Goal: Transaction & Acquisition: Purchase product/service

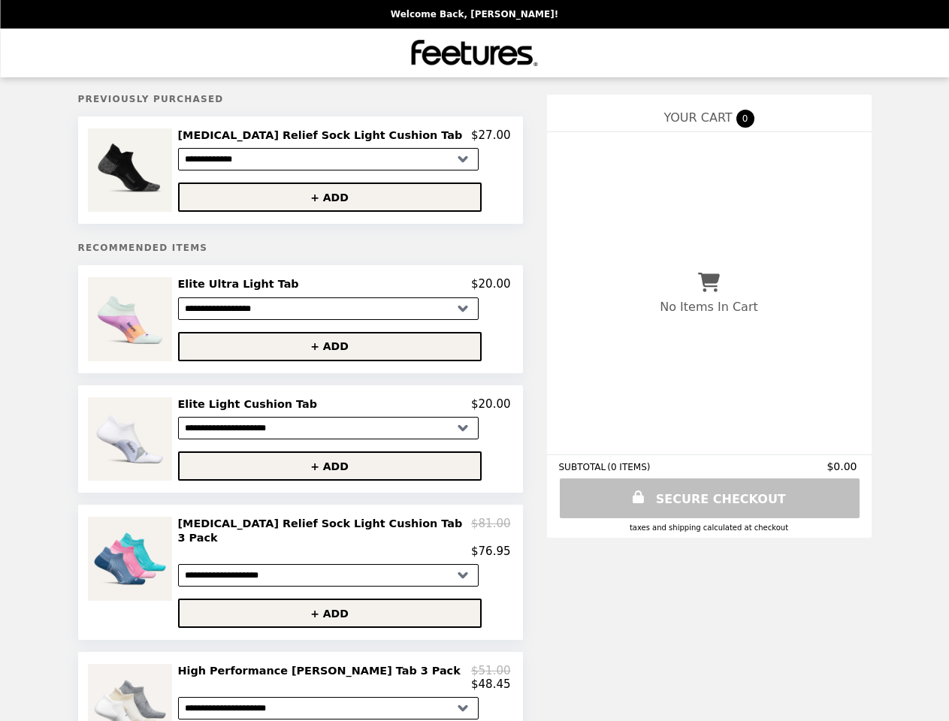
select select "**********"
click at [152, 172] on img at bounding box center [131, 169] width 87 height 83
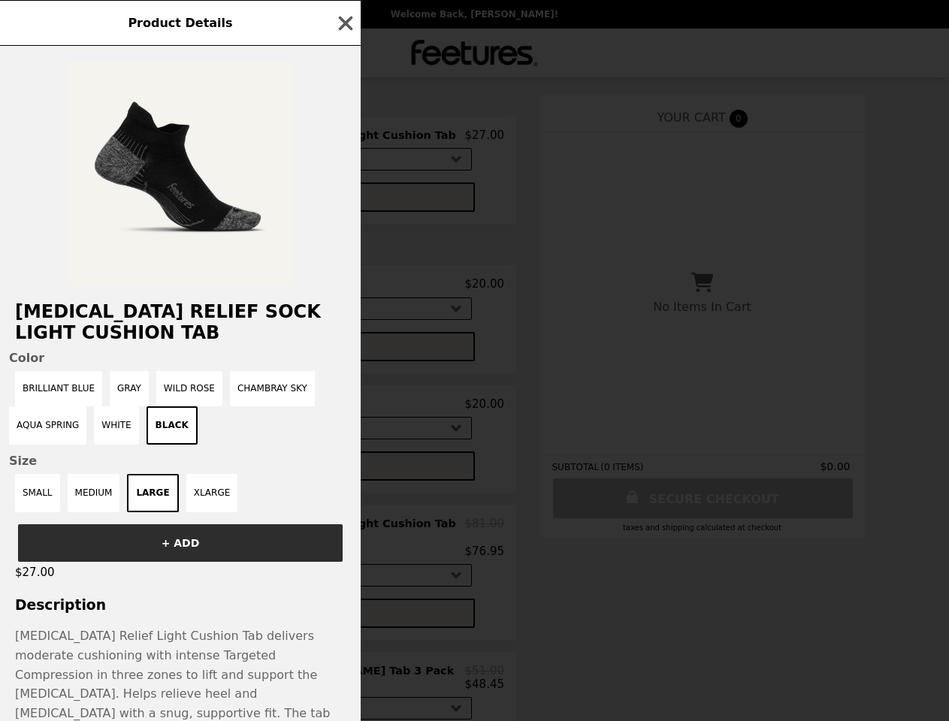
click at [344, 137] on div "Product Details [MEDICAL_DATA] Relief Sock Light Cushion Tab Color Brilliant Bl…" at bounding box center [474, 360] width 949 height 721
click at [344, 200] on div at bounding box center [180, 166] width 361 height 240
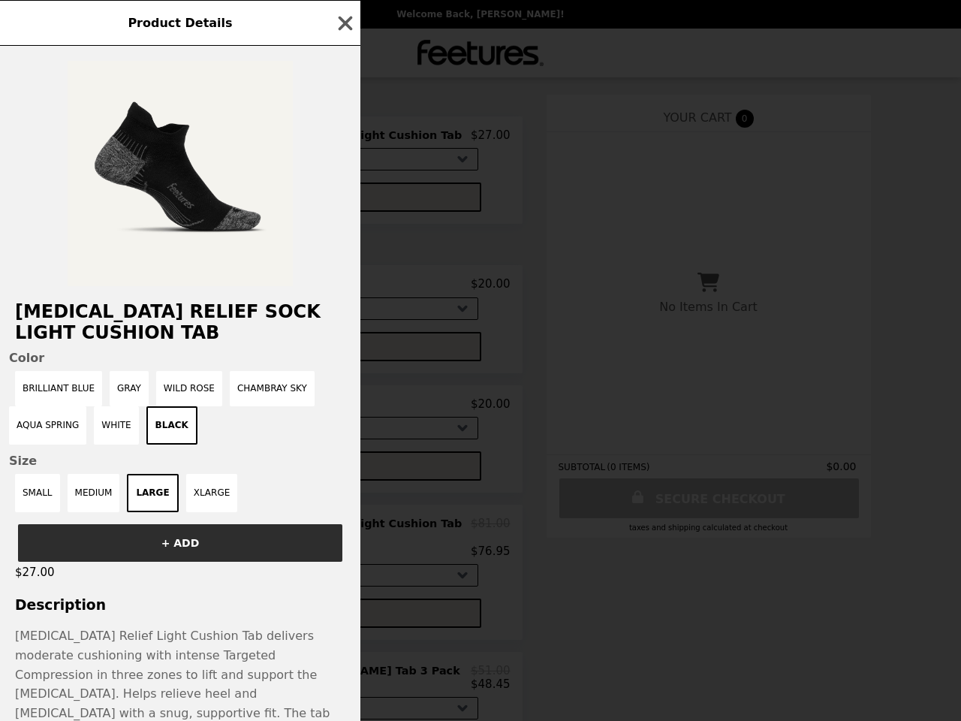
click at [152, 324] on h2 "[MEDICAL_DATA] Relief Sock Light Cushion Tab" at bounding box center [180, 322] width 361 height 42
click at [344, 289] on div "Product Details [MEDICAL_DATA] Relief Sock Light Cushion Tab Color Brilliant Bl…" at bounding box center [480, 360] width 961 height 721
click at [344, 352] on div "[MEDICAL_DATA] Relief Sock Light Cushion Tab Color Brilliant Blue Gray Wild Ros…" at bounding box center [180, 383] width 361 height 675
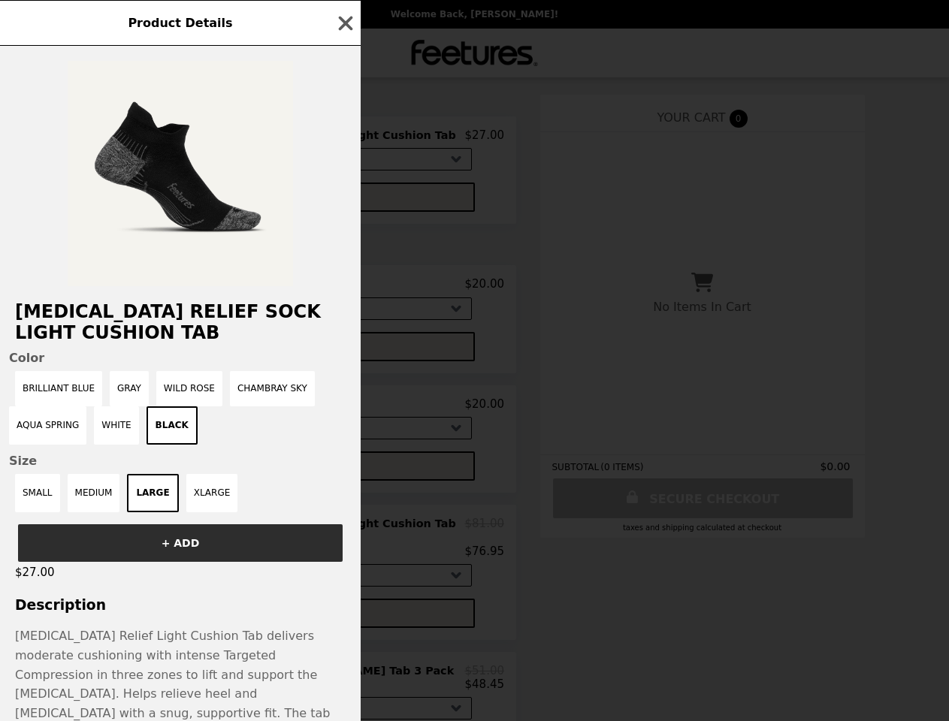
click at [152, 445] on img at bounding box center [125, 438] width 87 height 83
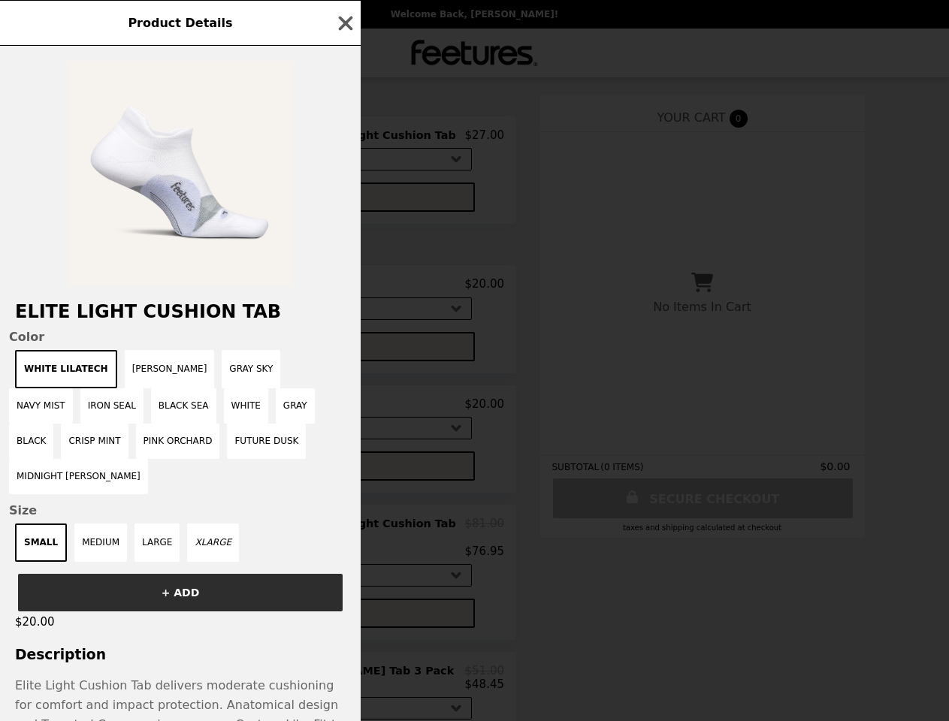
click at [344, 410] on div "Product Details Elite Light Cushion Tab Color White Lilatech [PERSON_NAME] Melo…" at bounding box center [474, 360] width 949 height 721
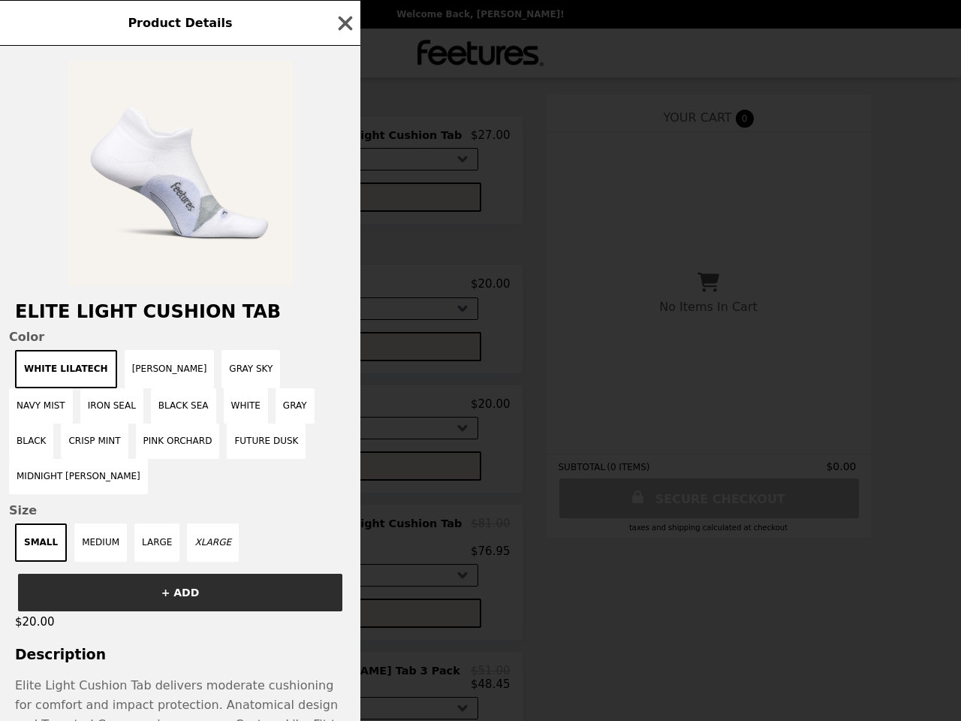
click at [344, 472] on div "Color White Lilatech [PERSON_NAME] Melon Gray Sky Navy Mist Iron Seal Black Sea…" at bounding box center [180, 446] width 361 height 232
click at [152, 573] on div "Product Details Elite Light Cushion Tab Color White Lilatech [PERSON_NAME] Melo…" at bounding box center [480, 360] width 961 height 721
